Goal: Communication & Community: Participate in discussion

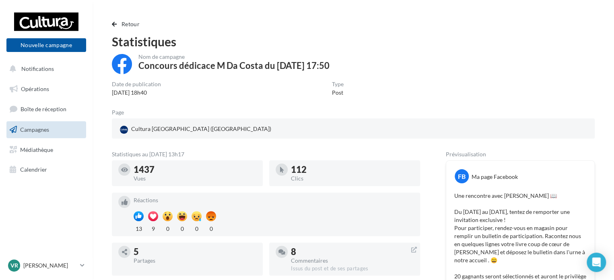
click at [321, 203] on div "Réactions 13 9 0 0 0 0" at bounding box center [274, 214] width 280 height 37
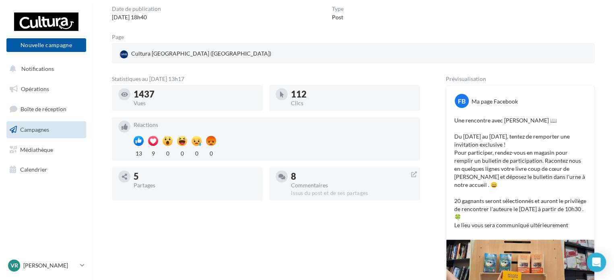
scroll to position [58, 0]
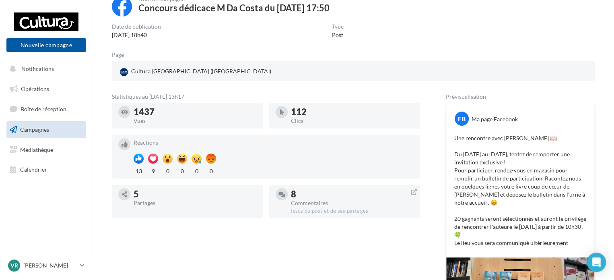
click at [303, 108] on div "112" at bounding box center [352, 111] width 123 height 9
click at [304, 198] on div "8" at bounding box center [352, 194] width 123 height 9
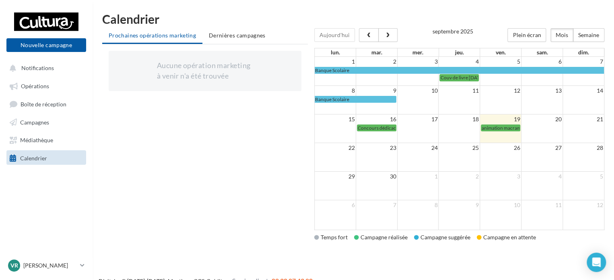
click at [189, 183] on div "Aucune opération marketing à venir n'a été trouvée Chargement '" at bounding box center [205, 144] width 206 height 201
